Goal: Information Seeking & Learning: Learn about a topic

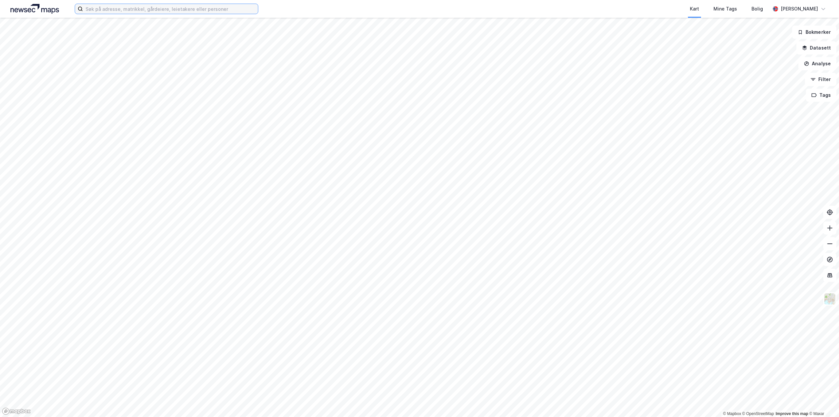
click at [110, 9] on input at bounding box center [170, 9] width 175 height 10
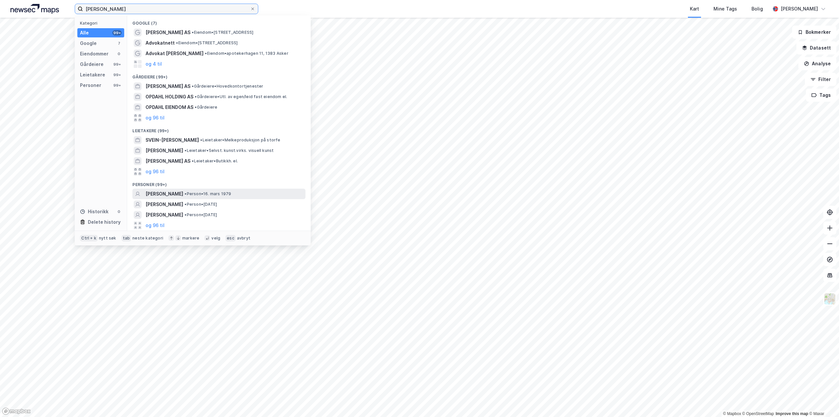
type input "[PERSON_NAME]"
click at [175, 193] on span "[PERSON_NAME]" at bounding box center [165, 194] width 38 height 8
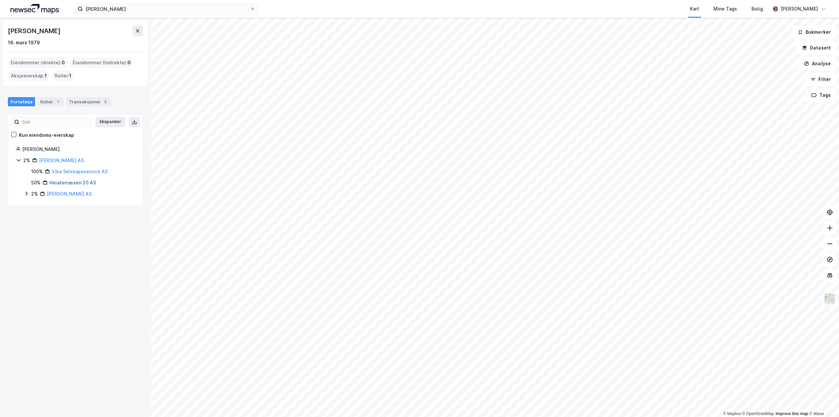
click at [64, 183] on link "Heiaterrassen 20 AS" at bounding box center [73, 183] width 47 height 6
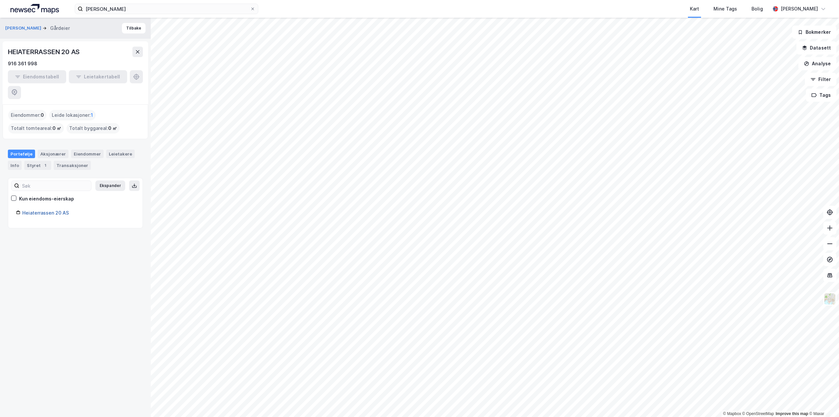
click at [55, 210] on link "Heiaterrassen 20 AS" at bounding box center [45, 213] width 47 height 6
